Goal: Understand process/instructions: Learn how to perform a task or action

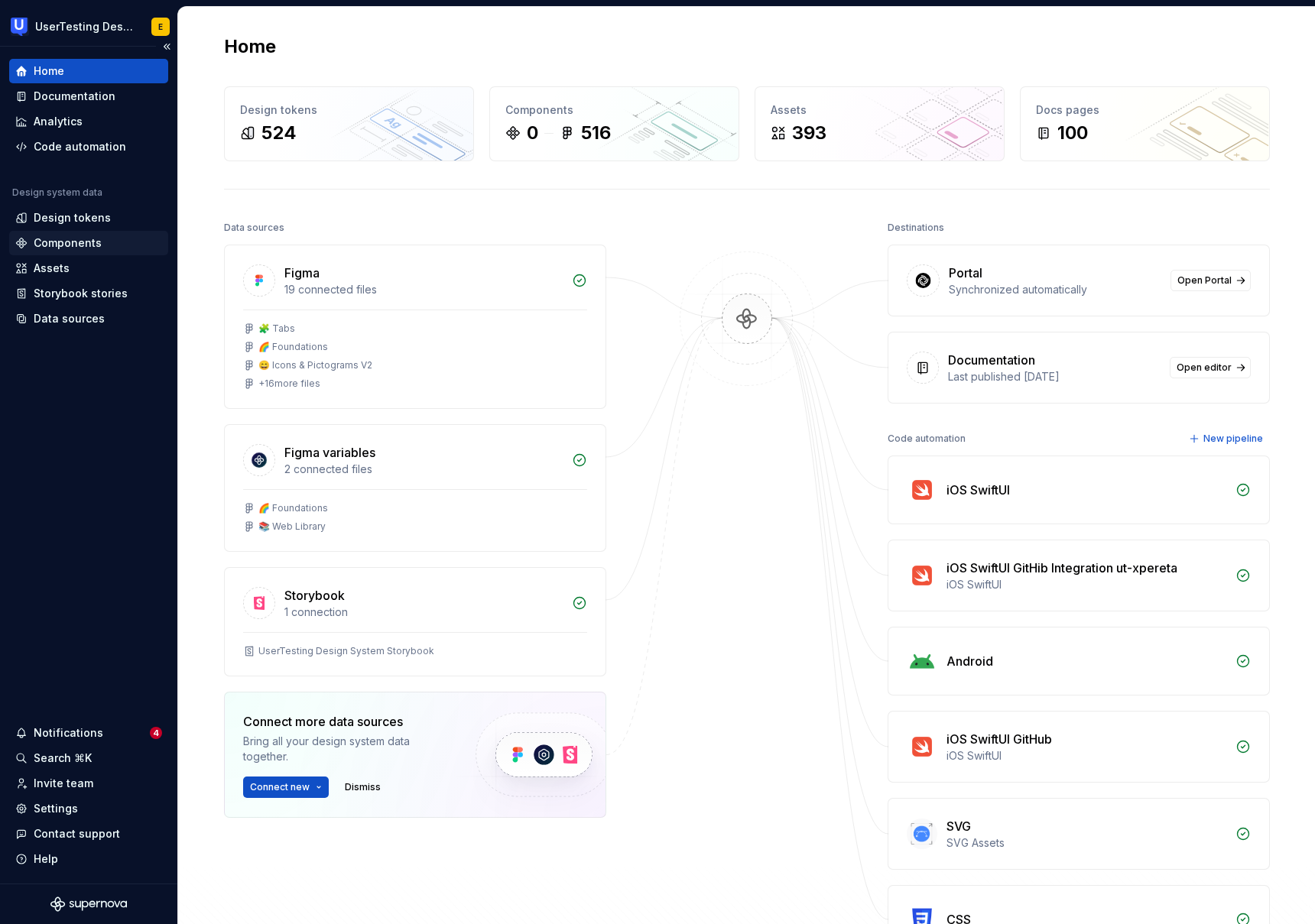
click at [60, 247] on div "Components" at bounding box center [67, 242] width 68 height 15
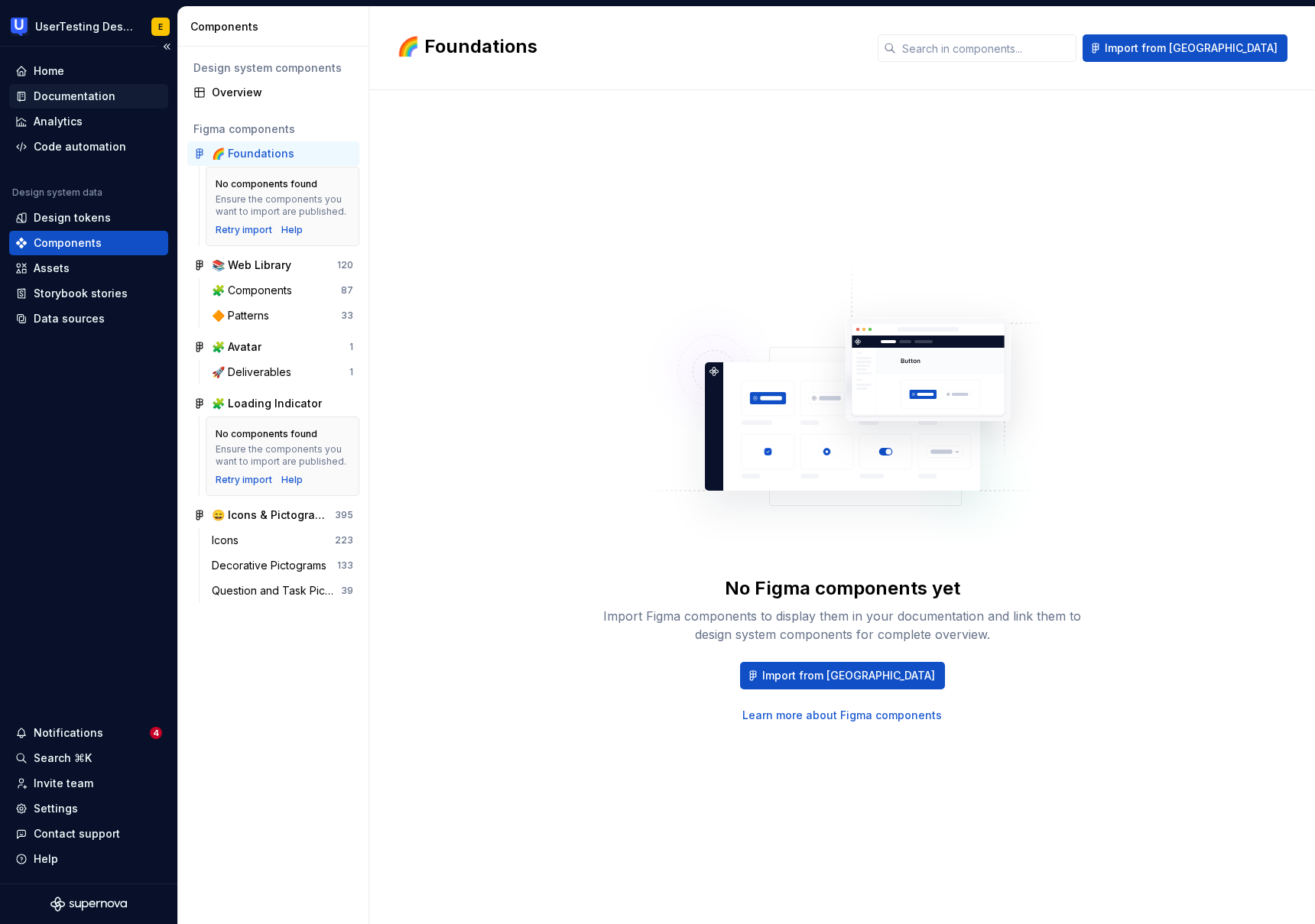
click at [73, 96] on div "Documentation" at bounding box center [74, 95] width 81 height 15
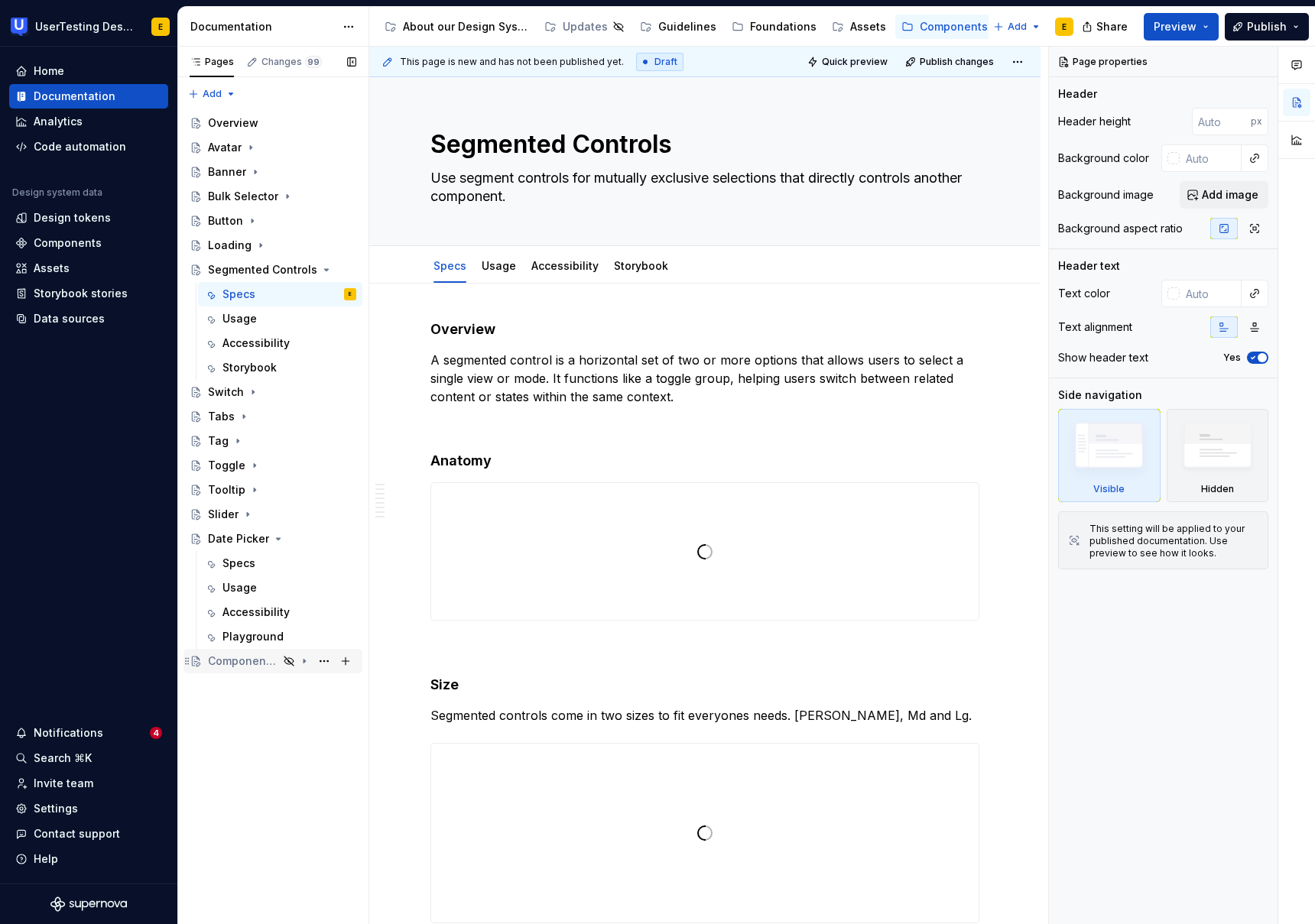
click at [271, 657] on div "Component Template" at bounding box center [243, 660] width 70 height 15
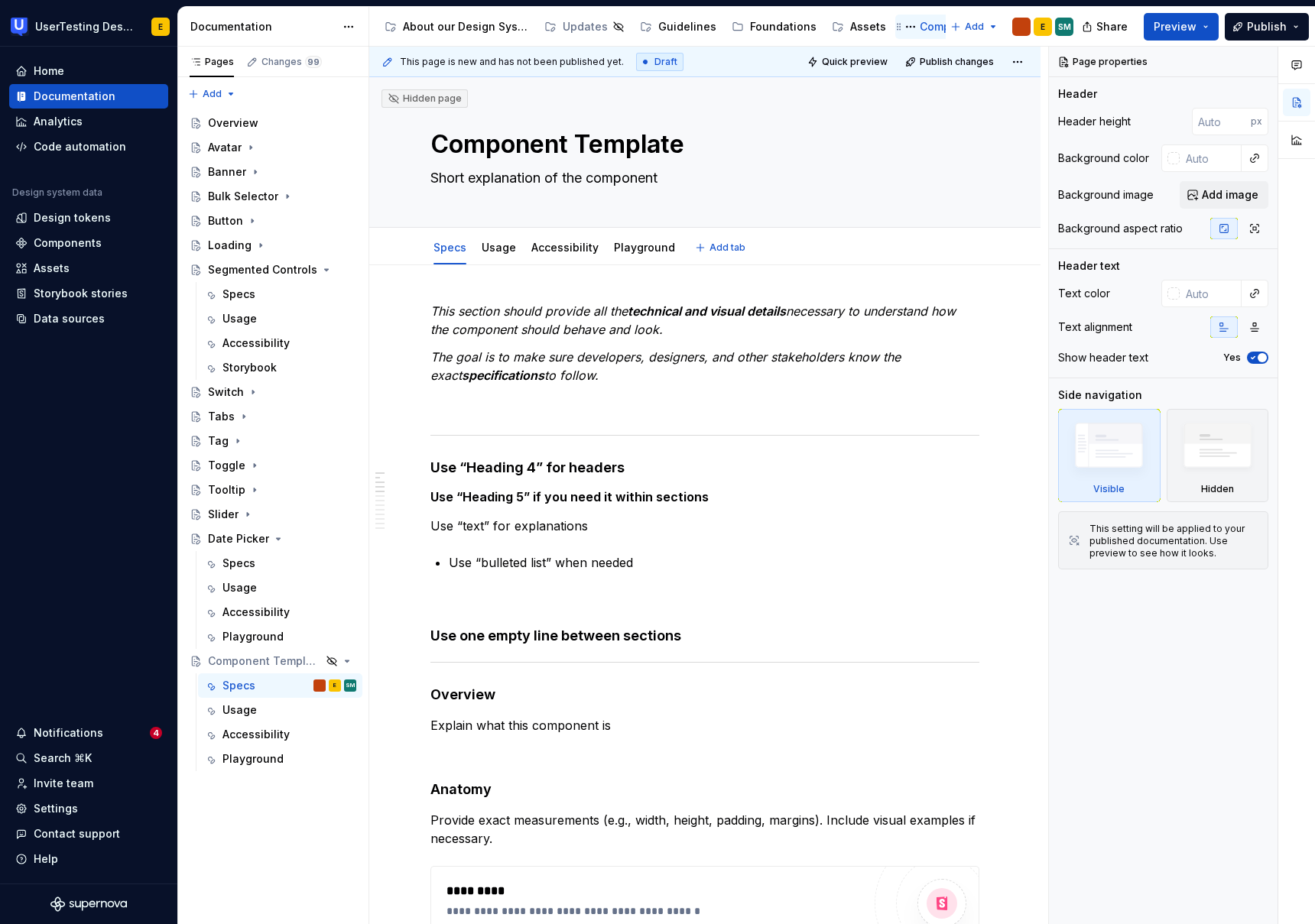
type textarea "*"
